Goal: Find contact information

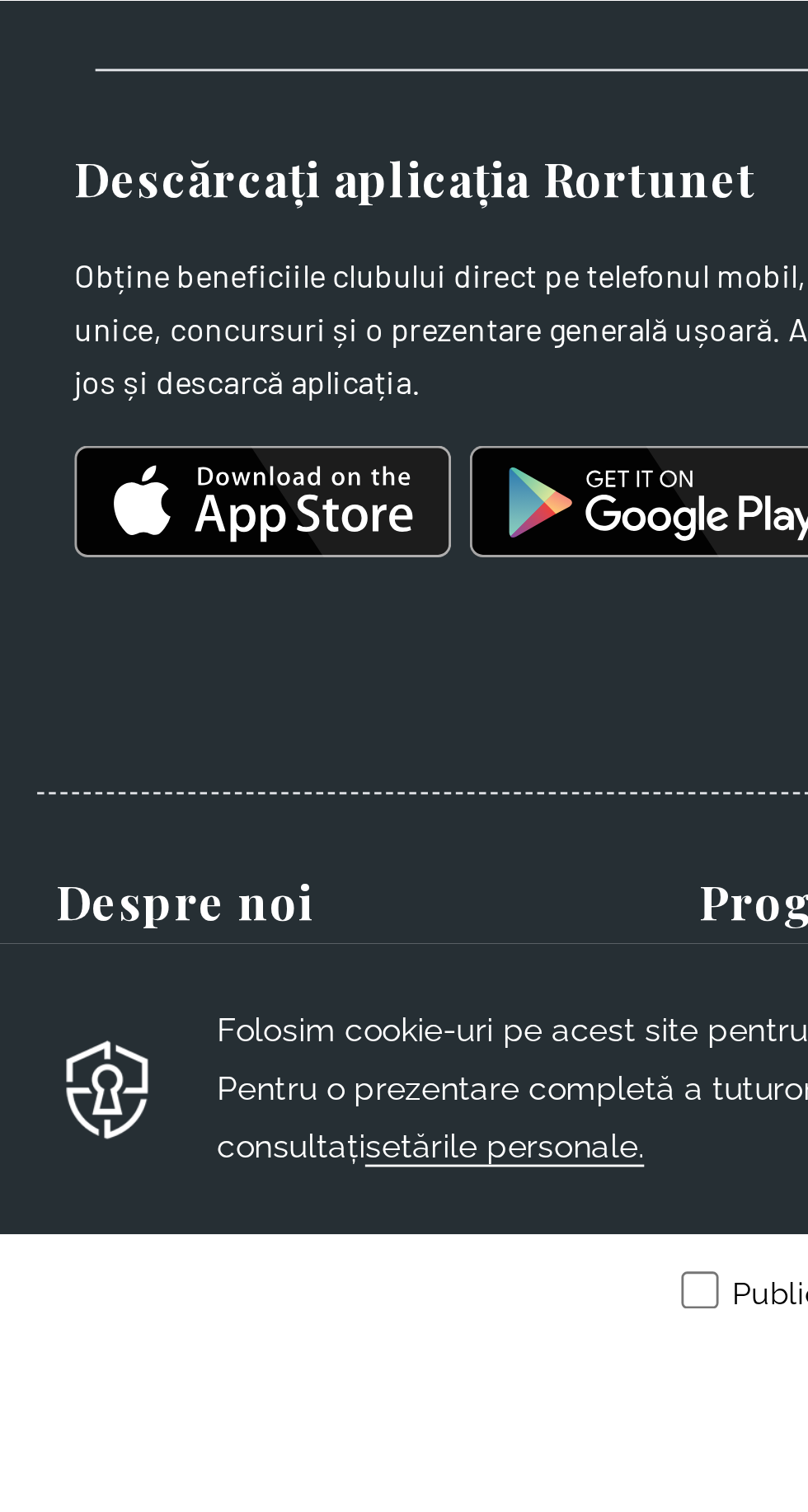
scroll to position [534, 0]
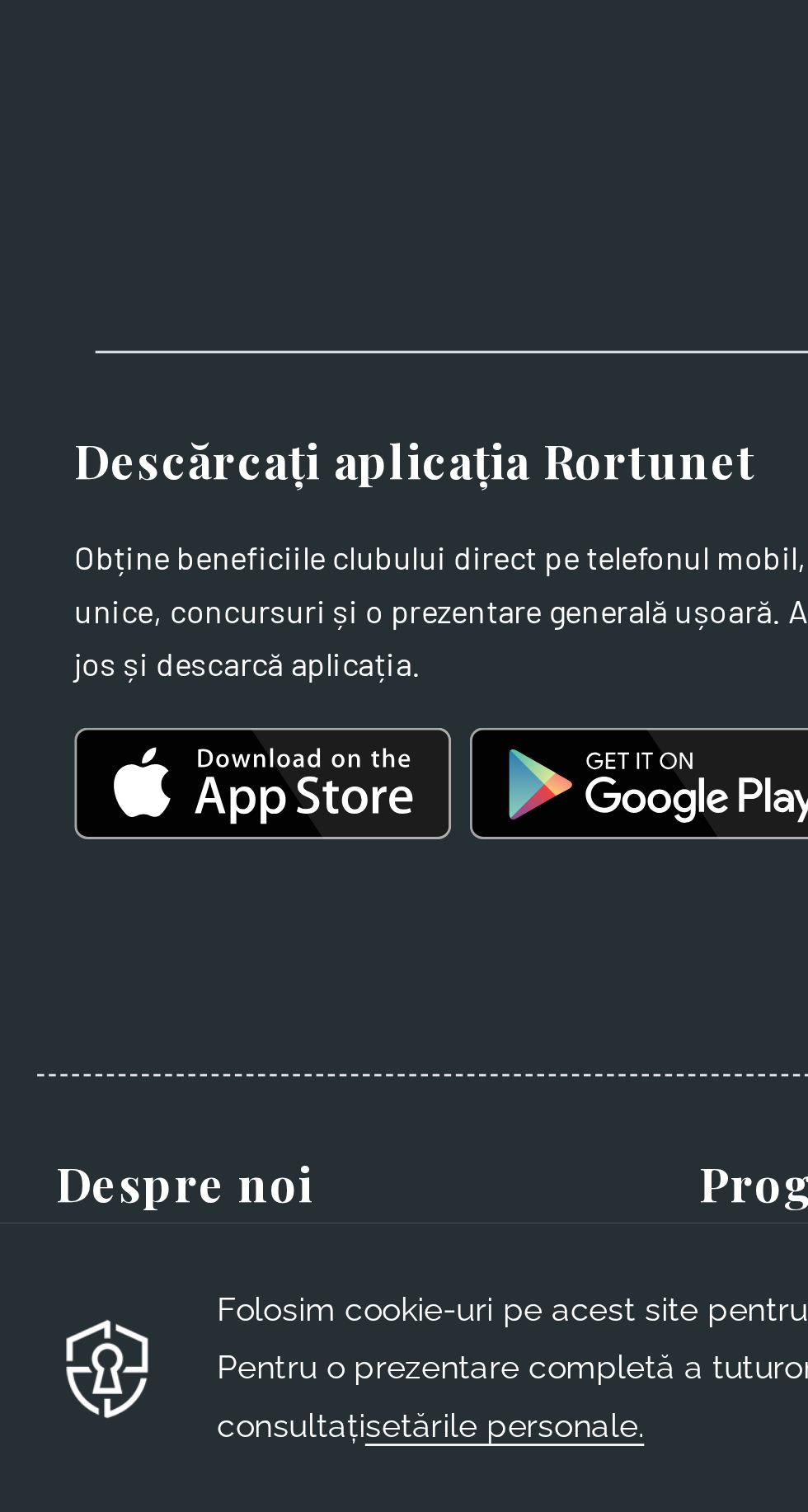
click at [31, 1401] on font "Contactaţi-ne" at bounding box center [60, 1393] width 81 height 16
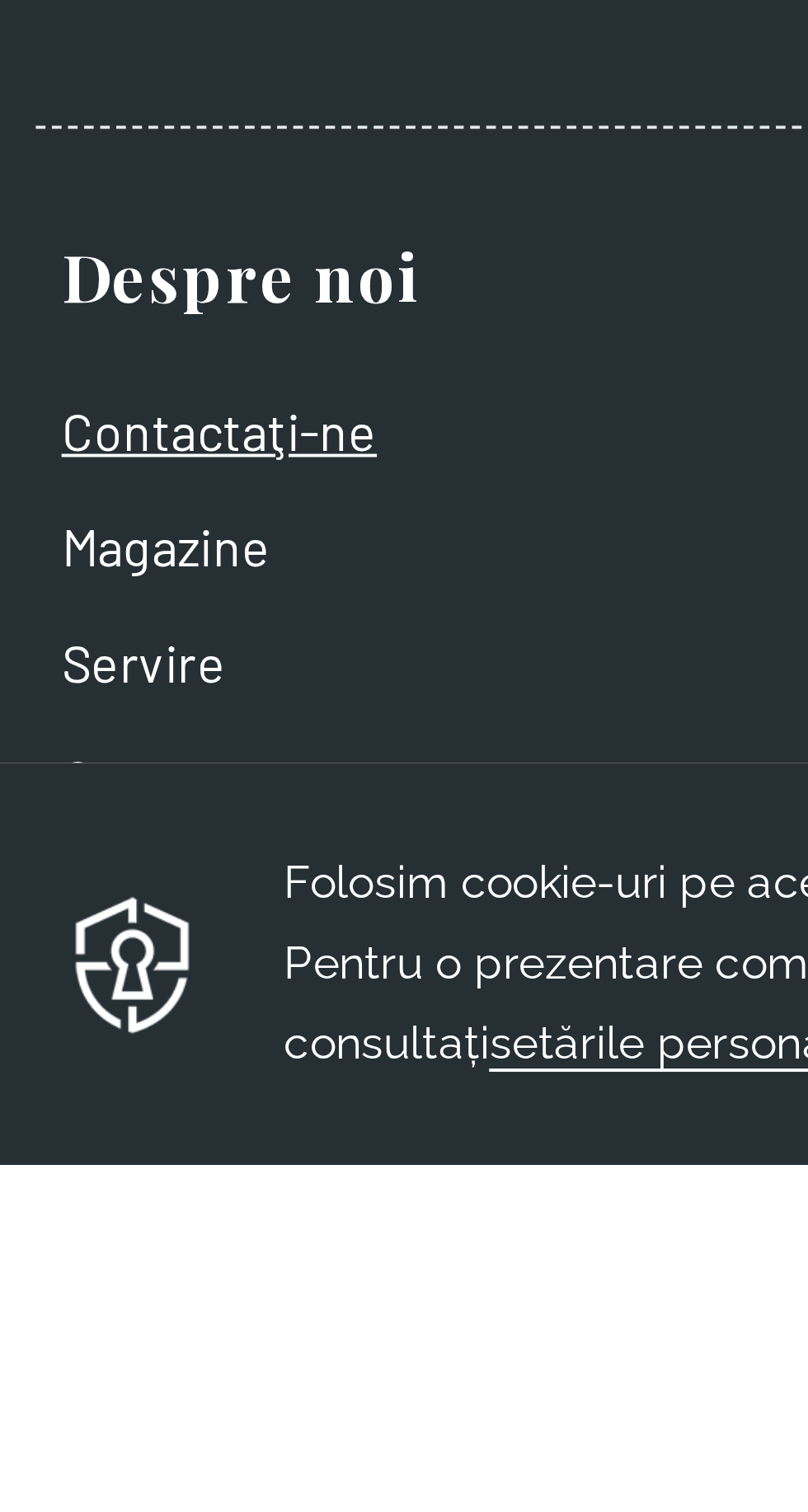
scroll to position [4089, 0]
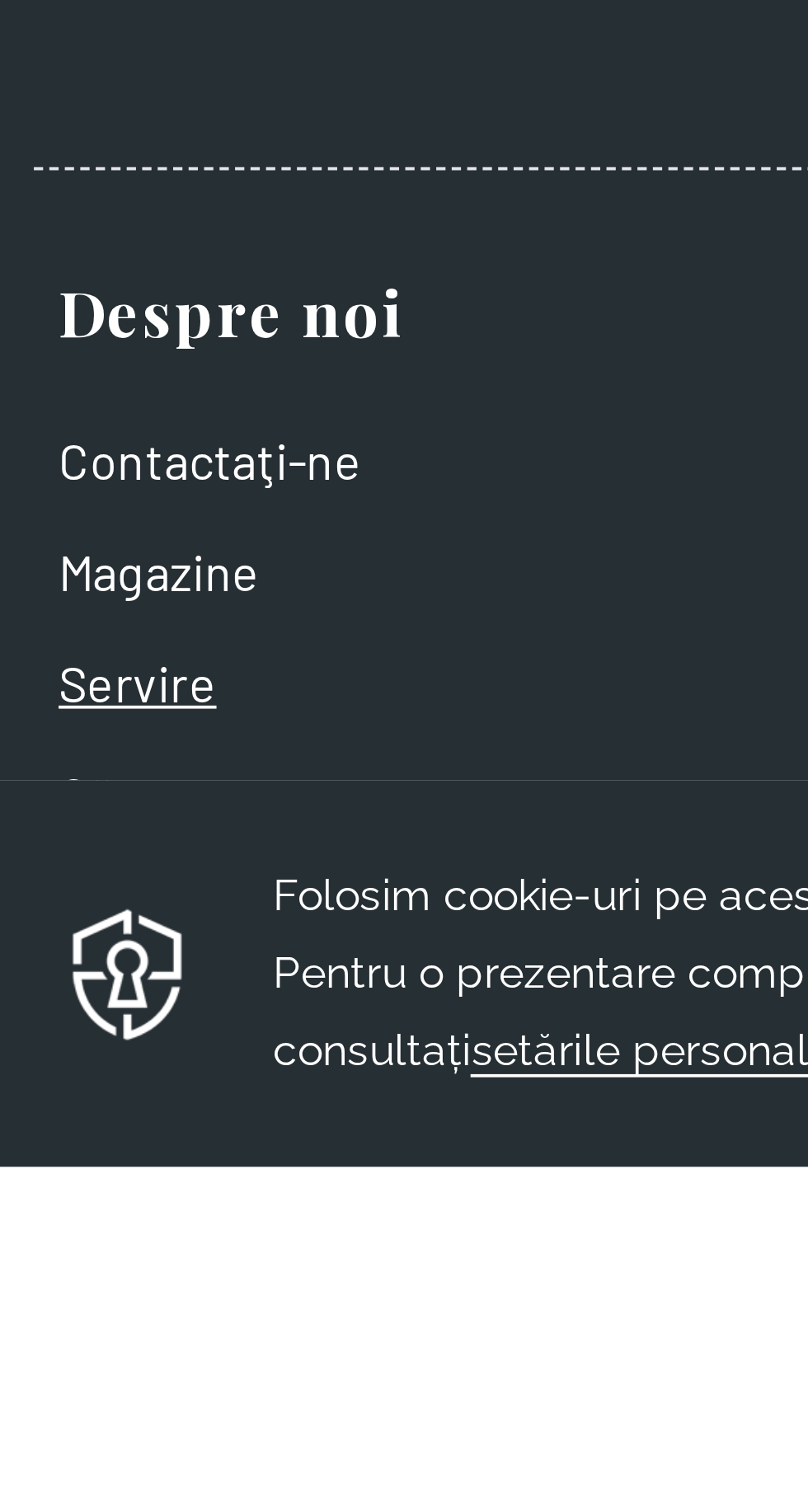
click at [29, 1350] on font "Servire" at bounding box center [41, 1342] width 42 height 16
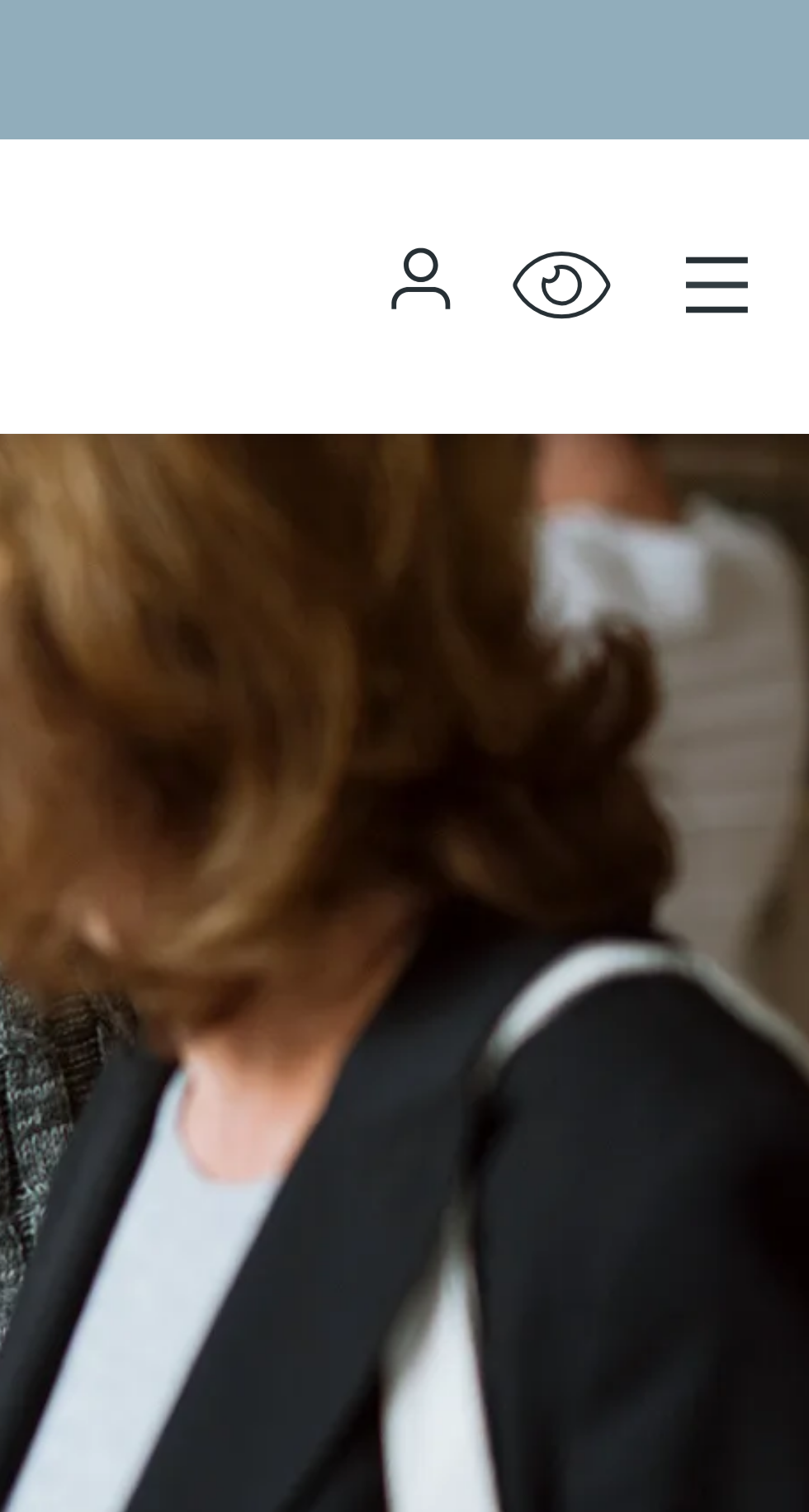
click at [776, 79] on icon "Meniu principal" at bounding box center [784, 76] width 17 height 17
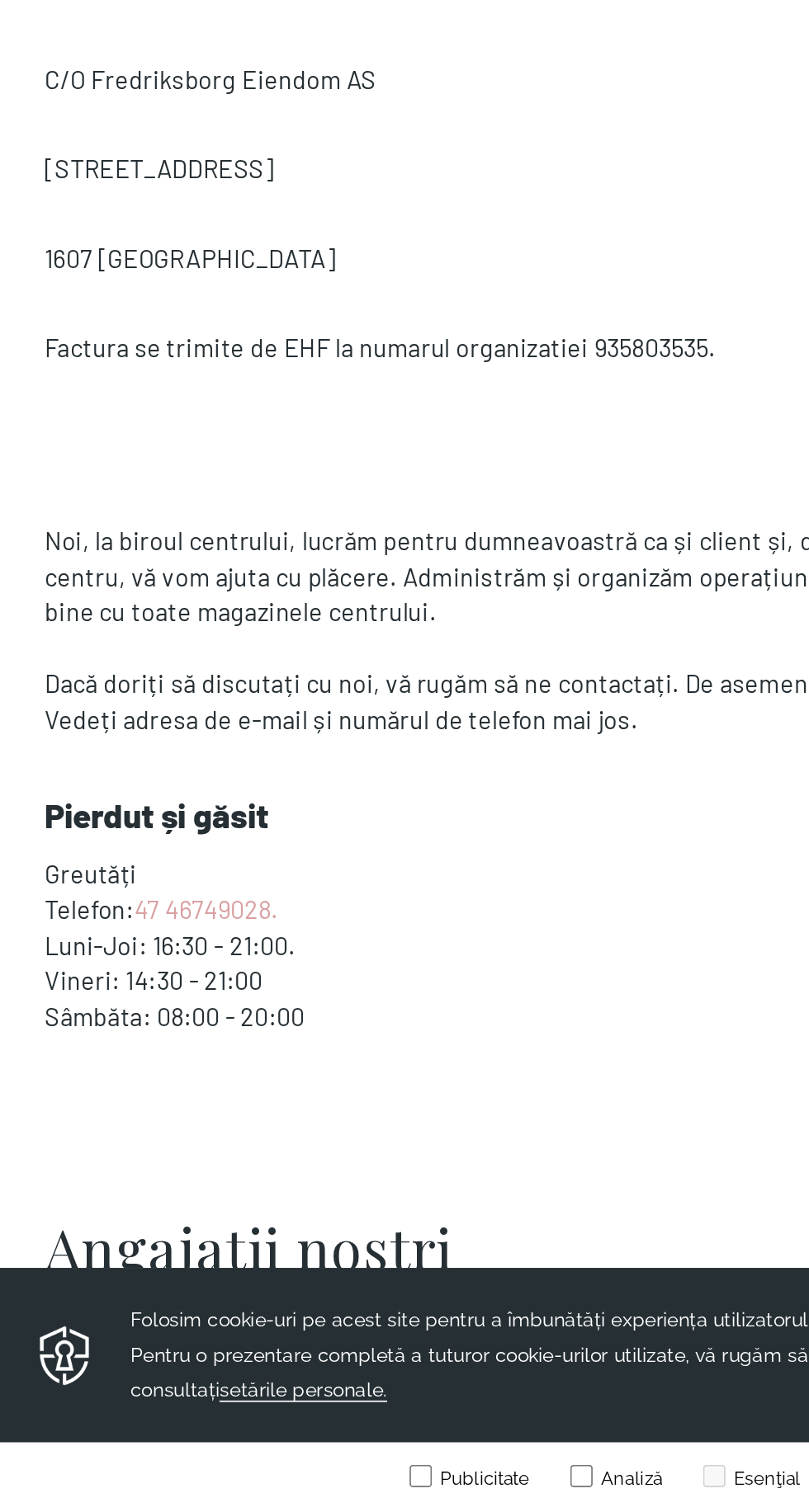
scroll to position [214, 0]
